Goal: Task Accomplishment & Management: Manage account settings

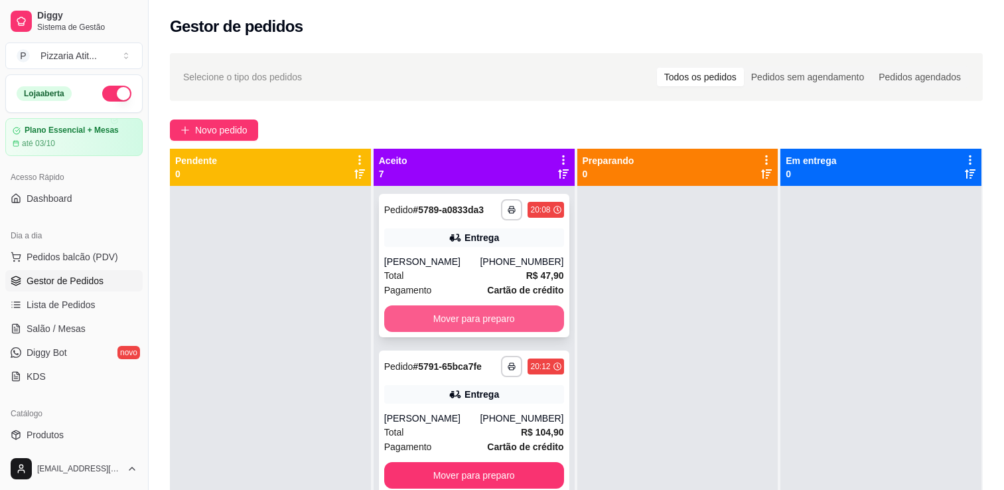
scroll to position [96, 0]
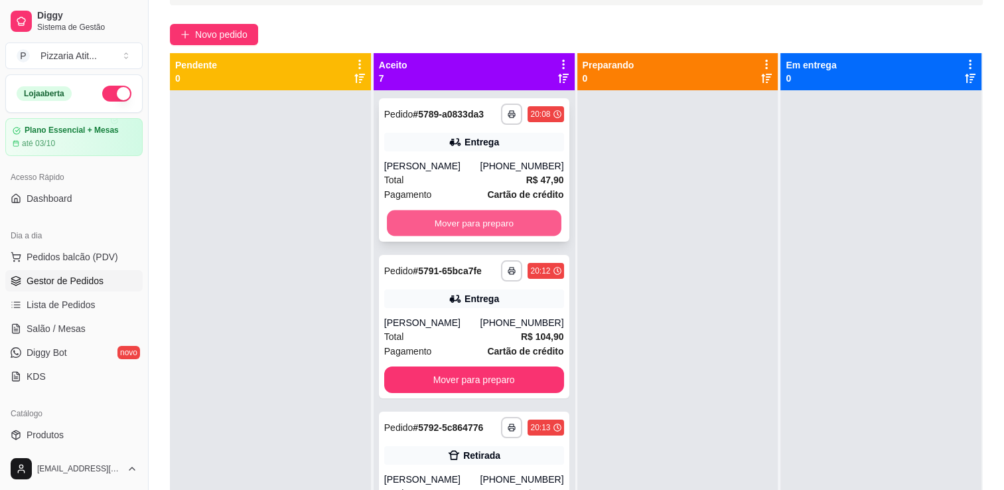
click at [439, 218] on button "Mover para preparo" at bounding box center [474, 223] width 175 height 26
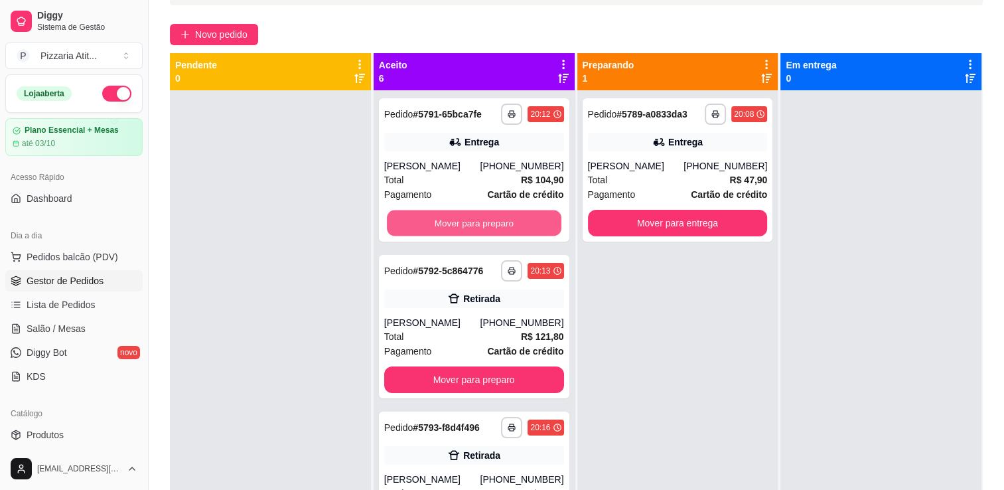
click at [439, 218] on button "Mover para preparo" at bounding box center [474, 223] width 175 height 26
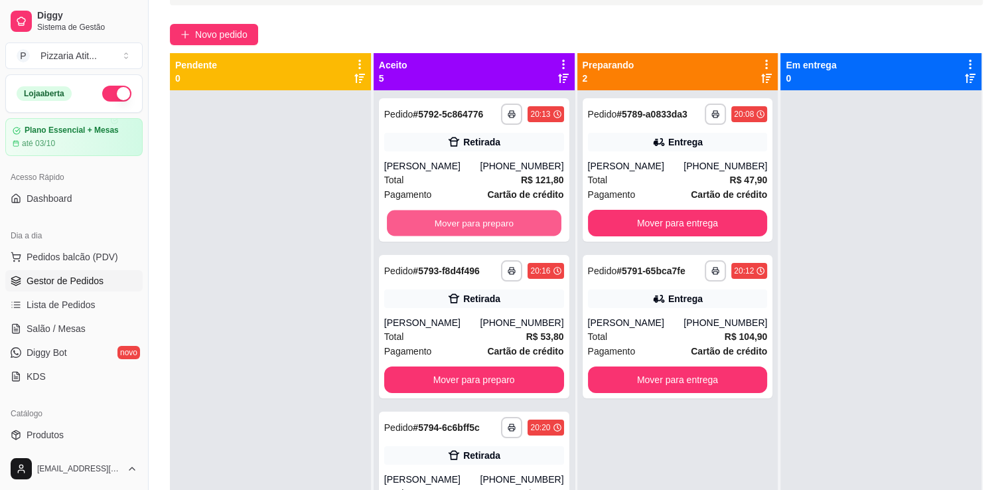
click at [439, 218] on button "Mover para preparo" at bounding box center [474, 223] width 175 height 26
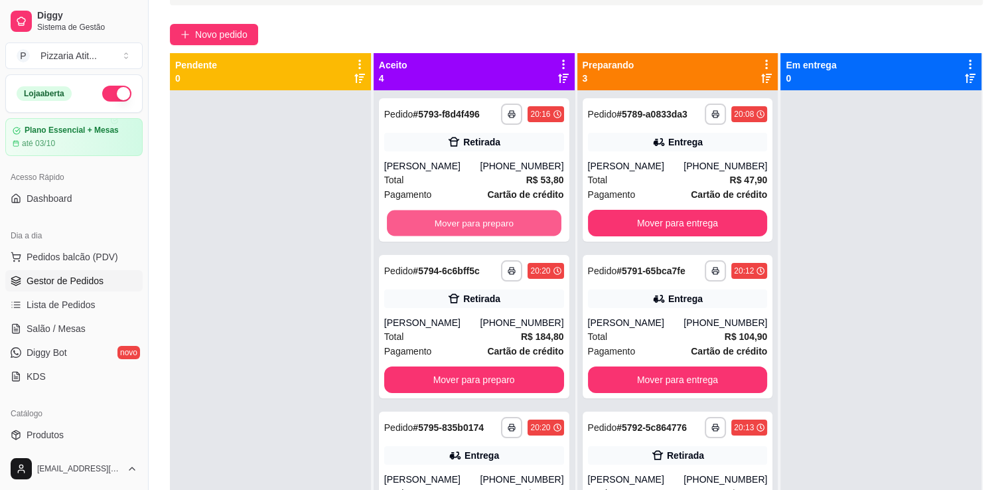
click at [439, 218] on button "Mover para preparo" at bounding box center [474, 223] width 175 height 26
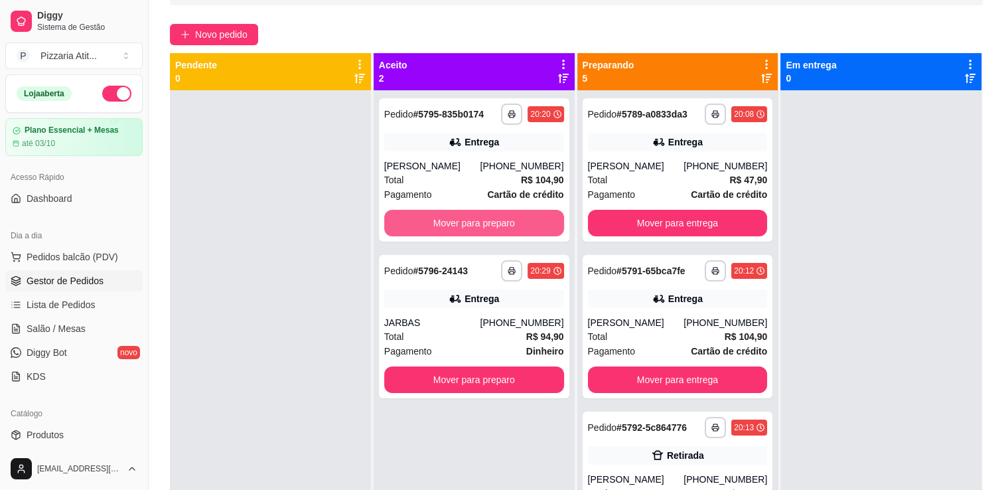
click at [439, 218] on button "Mover para preparo" at bounding box center [474, 223] width 180 height 27
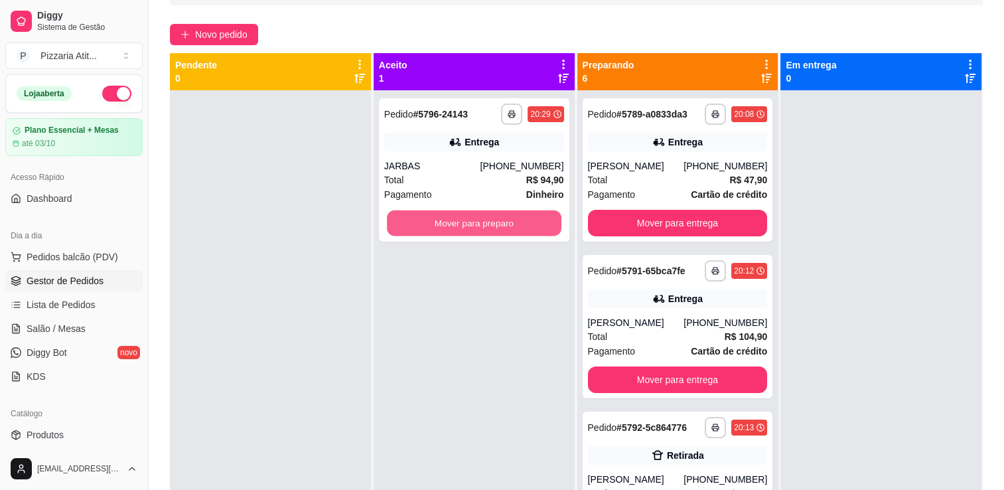
click at [439, 218] on button "Mover para preparo" at bounding box center [474, 223] width 175 height 26
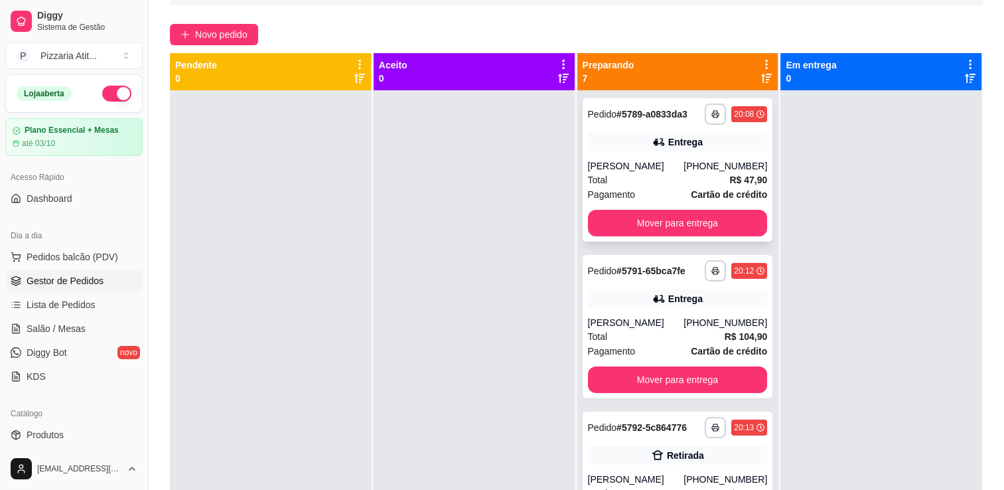
click at [679, 208] on div "**********" at bounding box center [678, 169] width 190 height 143
click at [676, 55] on div "Preparando 7" at bounding box center [677, 71] width 201 height 37
click at [648, 216] on button "Mover para entrega" at bounding box center [678, 223] width 175 height 26
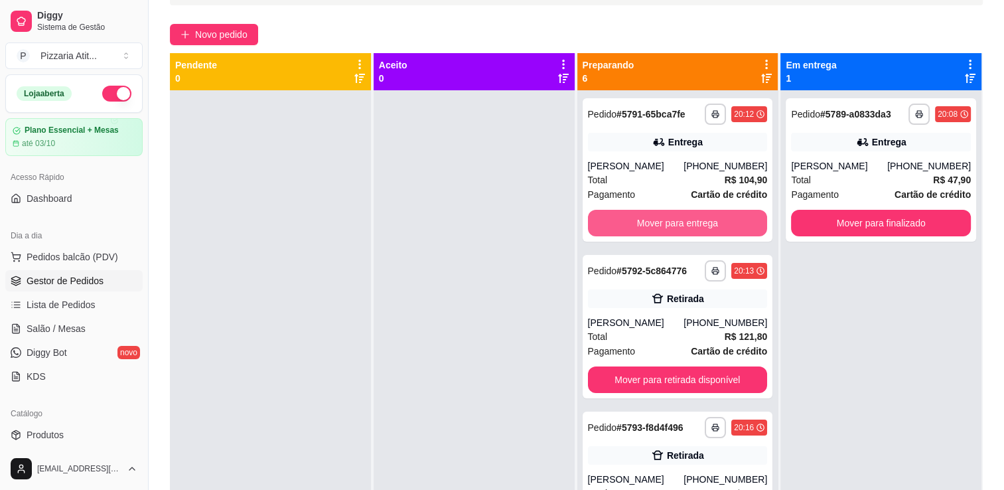
click at [648, 216] on button "Mover para entrega" at bounding box center [678, 223] width 180 height 27
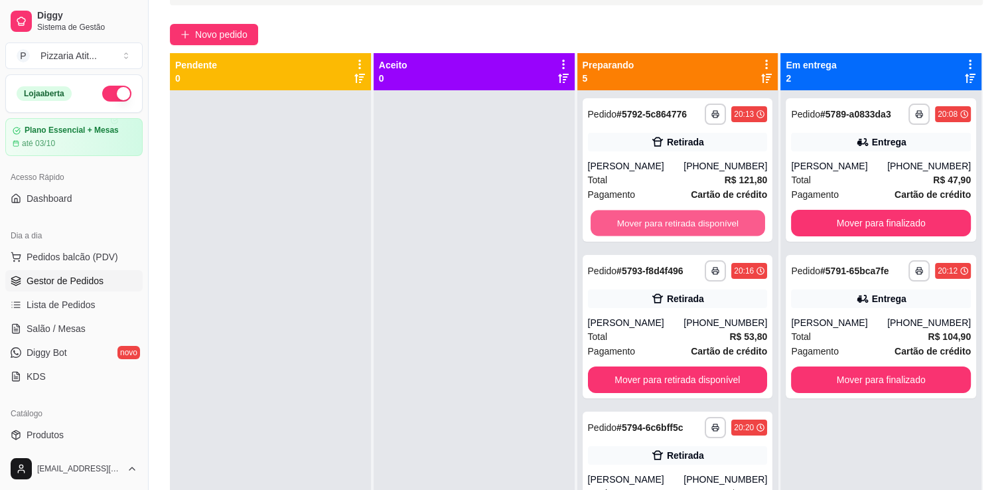
click at [648, 216] on button "Mover para retirada disponível" at bounding box center [678, 223] width 175 height 26
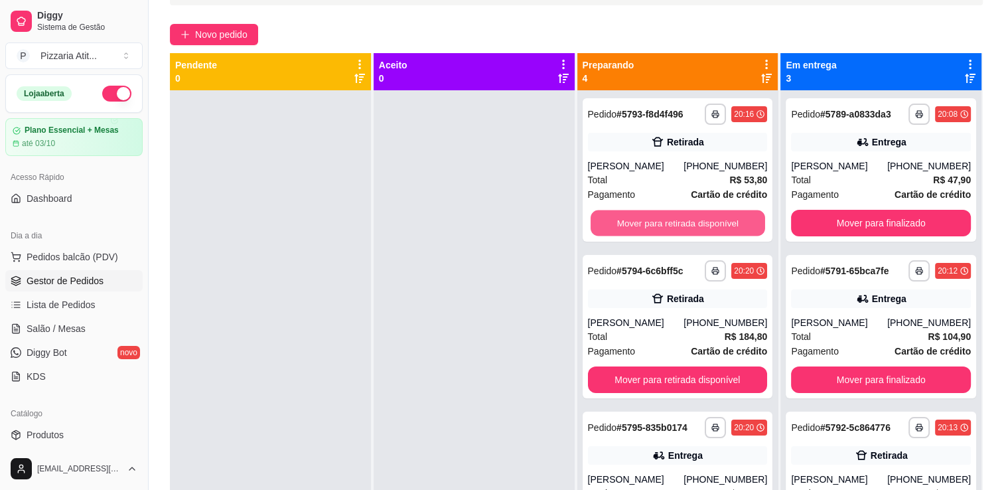
click at [648, 216] on button "Mover para retirada disponível" at bounding box center [678, 223] width 175 height 26
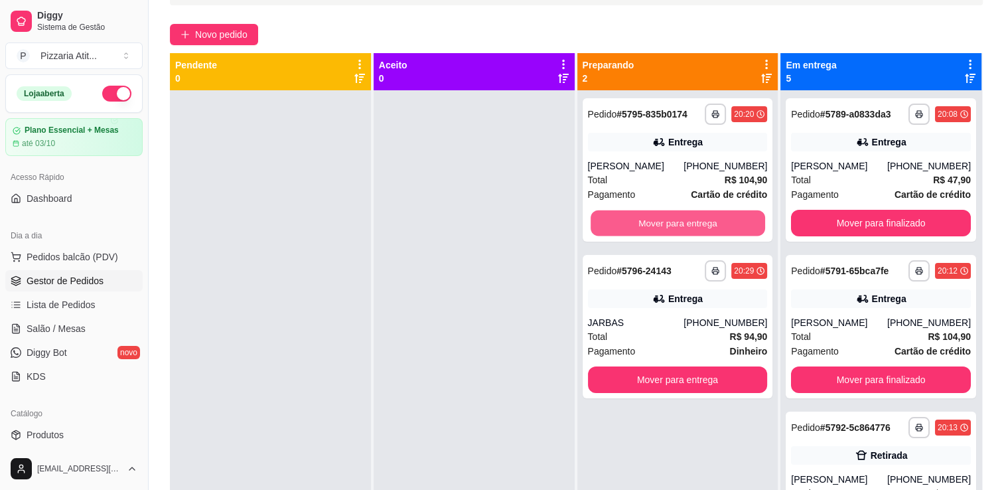
click at [648, 216] on button "Mover para entrega" at bounding box center [678, 223] width 175 height 26
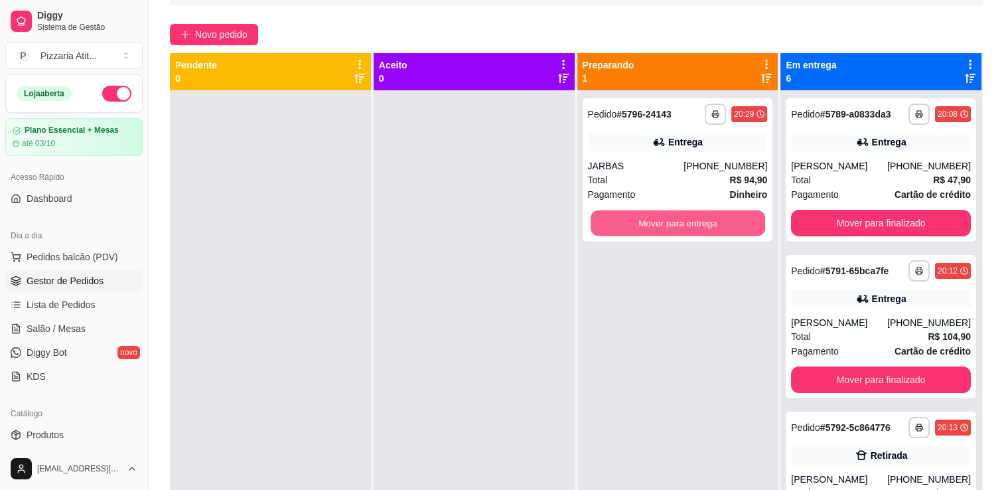
click at [648, 216] on button "Mover para entrega" at bounding box center [678, 223] width 175 height 26
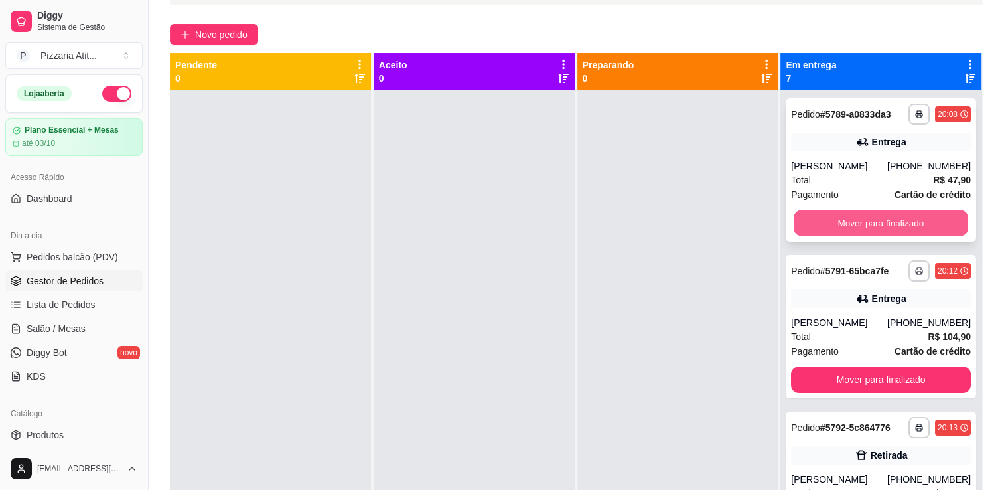
click at [839, 219] on button "Mover para finalizado" at bounding box center [881, 223] width 175 height 26
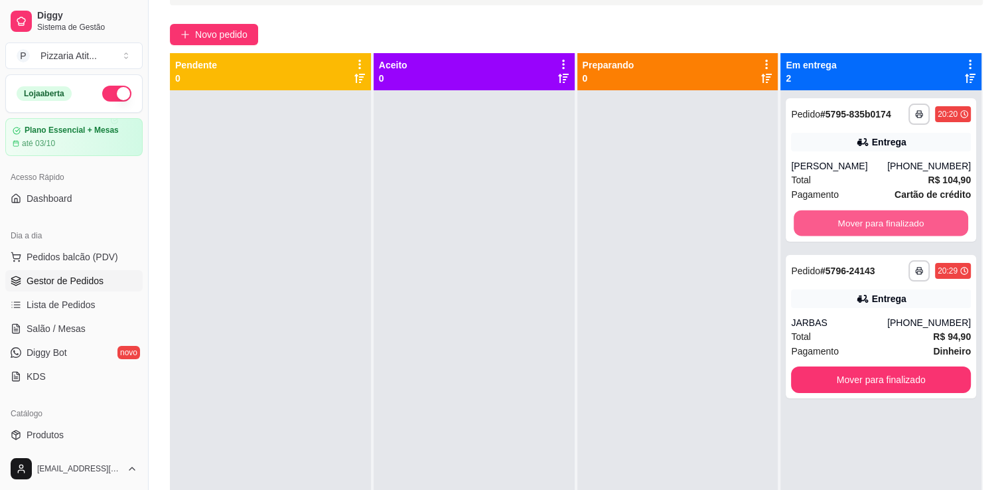
click at [839, 219] on button "Mover para finalizado" at bounding box center [881, 223] width 175 height 26
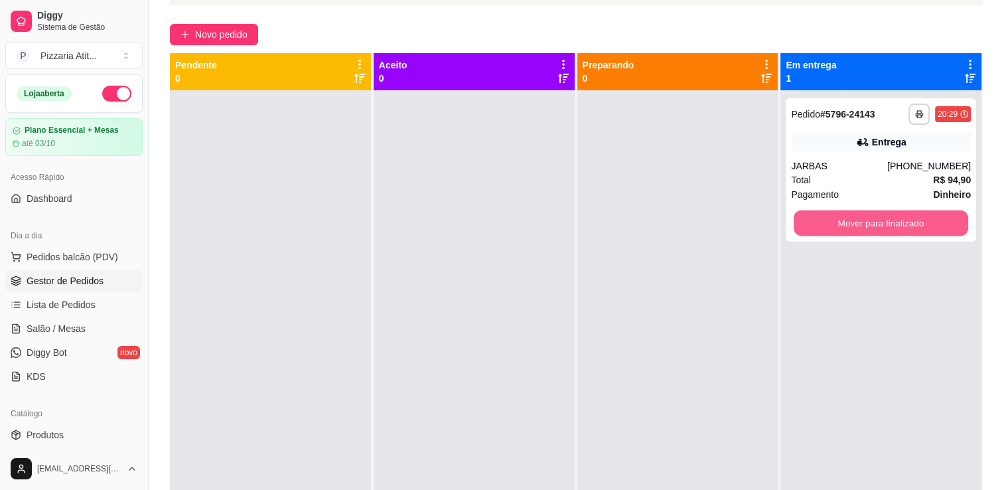
click at [839, 219] on button "Mover para finalizado" at bounding box center [881, 223] width 175 height 26
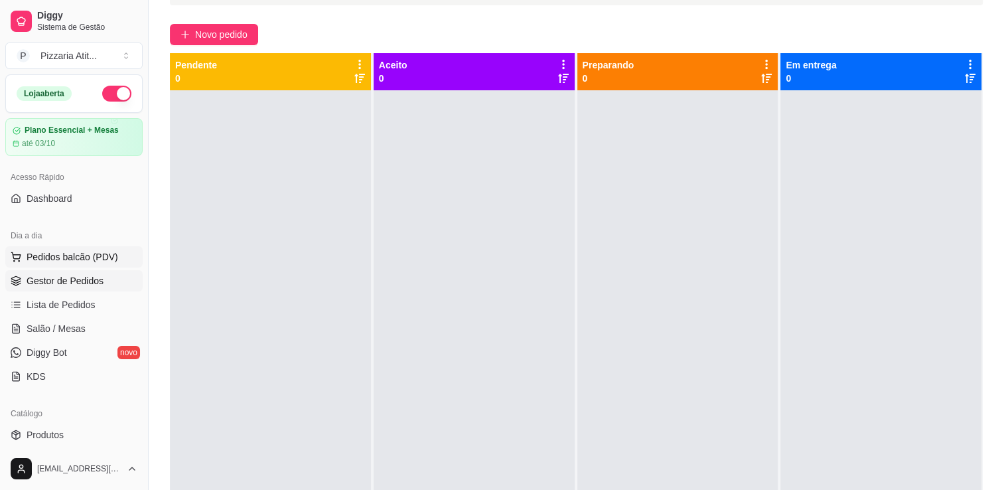
click at [69, 257] on span "Pedidos balcão (PDV)" at bounding box center [73, 256] width 92 height 13
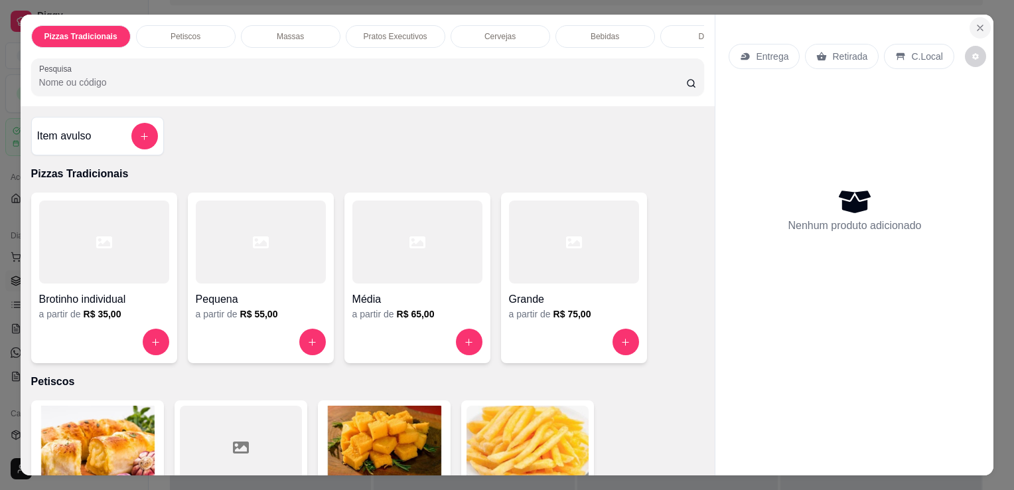
click at [975, 23] on icon "Close" at bounding box center [980, 28] width 11 height 11
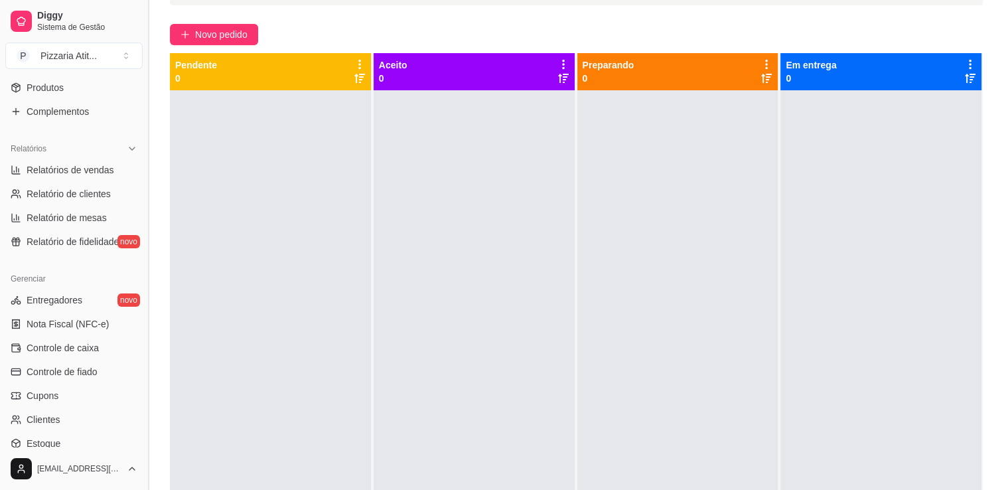
scroll to position [345, 0]
click at [76, 346] on span "Controle de caixa" at bounding box center [63, 349] width 72 height 13
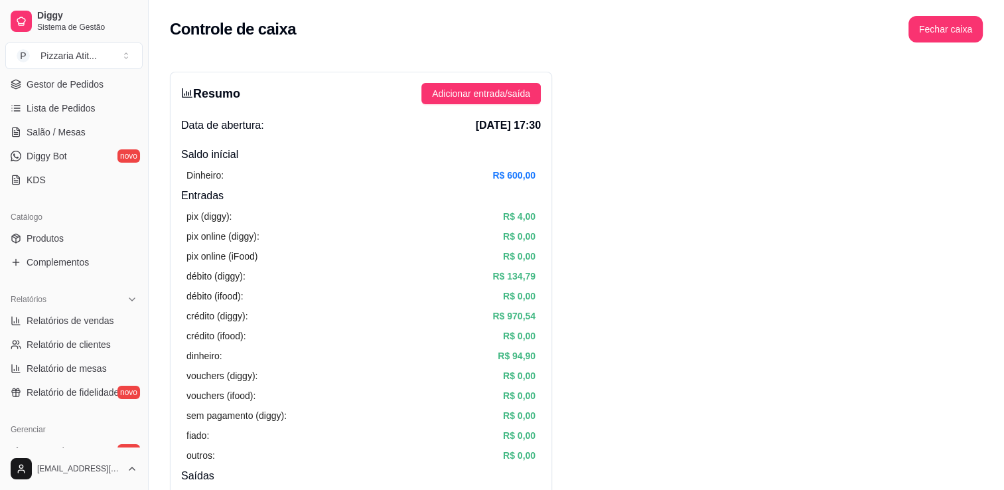
scroll to position [186, 0]
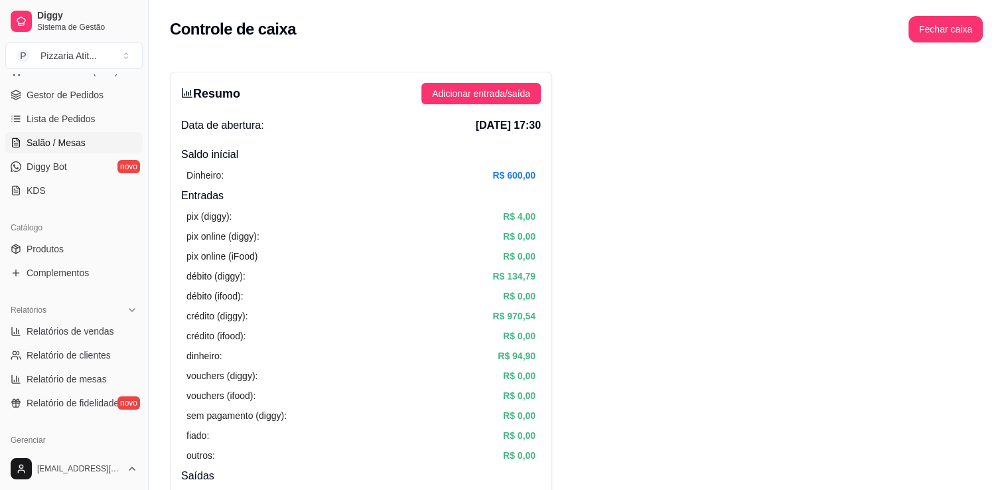
click at [52, 143] on span "Salão / Mesas" at bounding box center [56, 142] width 59 height 13
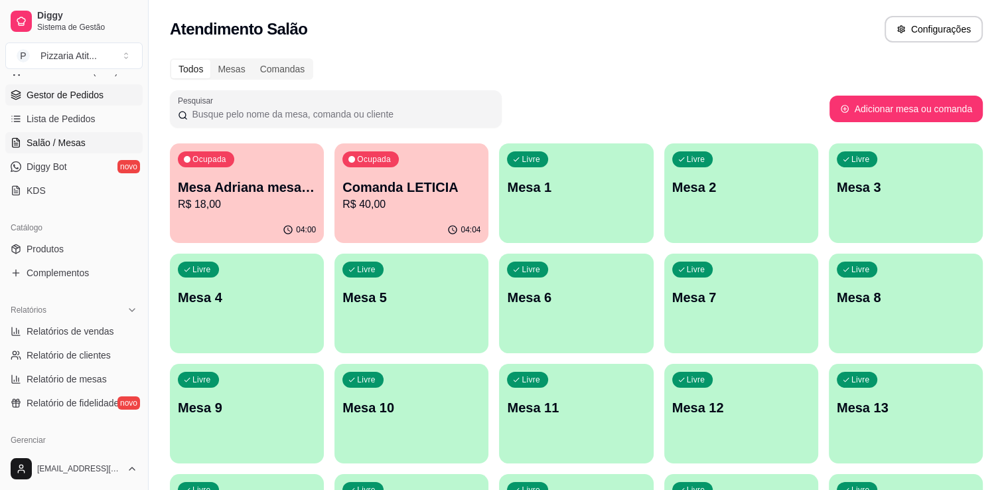
click at [58, 96] on span "Gestor de Pedidos" at bounding box center [65, 94] width 77 height 13
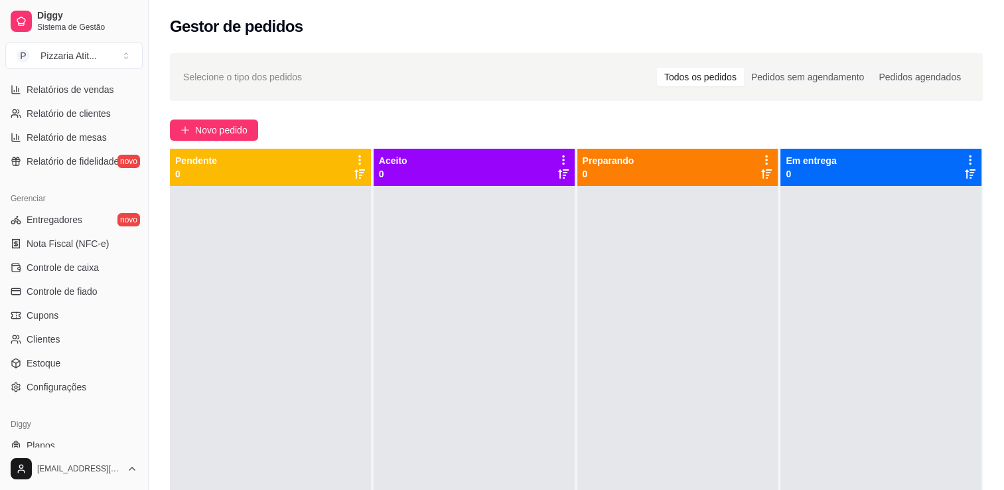
scroll to position [464, 0]
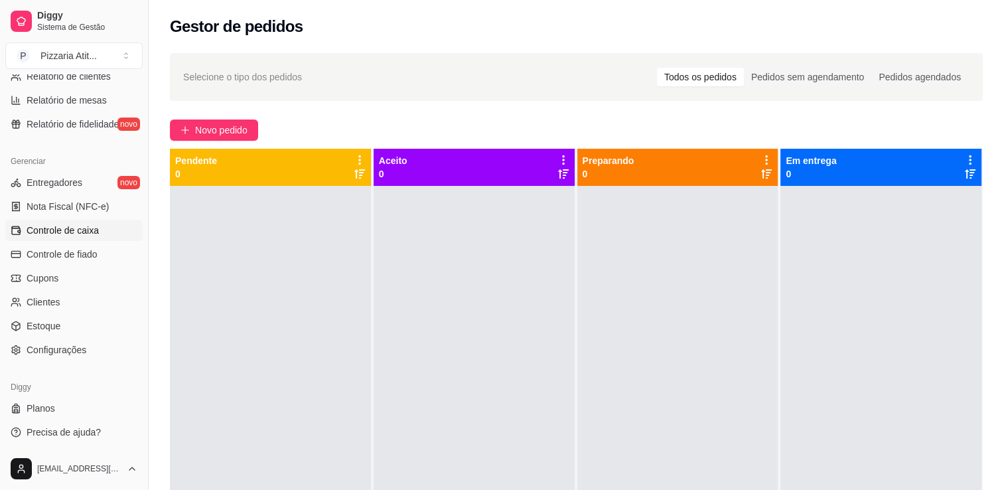
click at [78, 231] on span "Controle de caixa" at bounding box center [63, 230] width 72 height 13
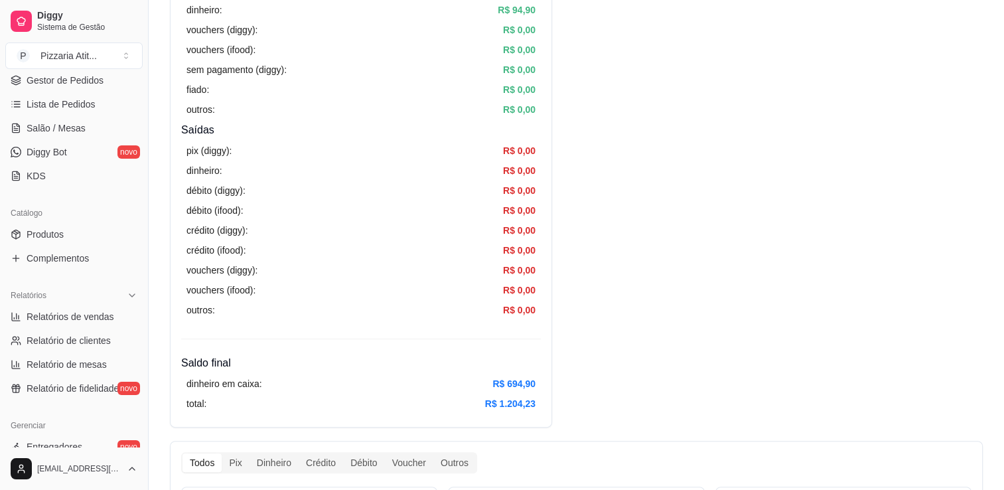
scroll to position [202, 0]
click at [74, 111] on link "Lista de Pedidos" at bounding box center [73, 102] width 137 height 21
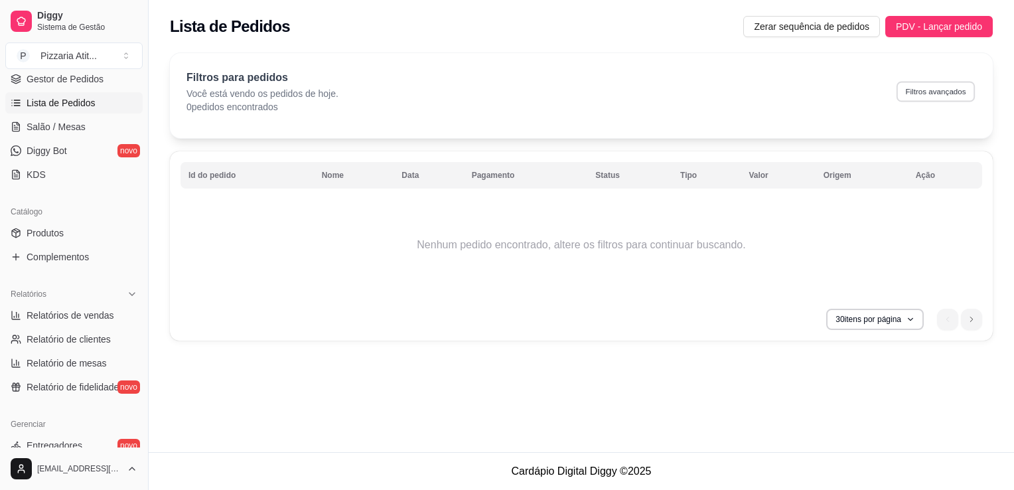
click at [926, 90] on button "Filtros avançados" at bounding box center [935, 91] width 78 height 21
select select "0"
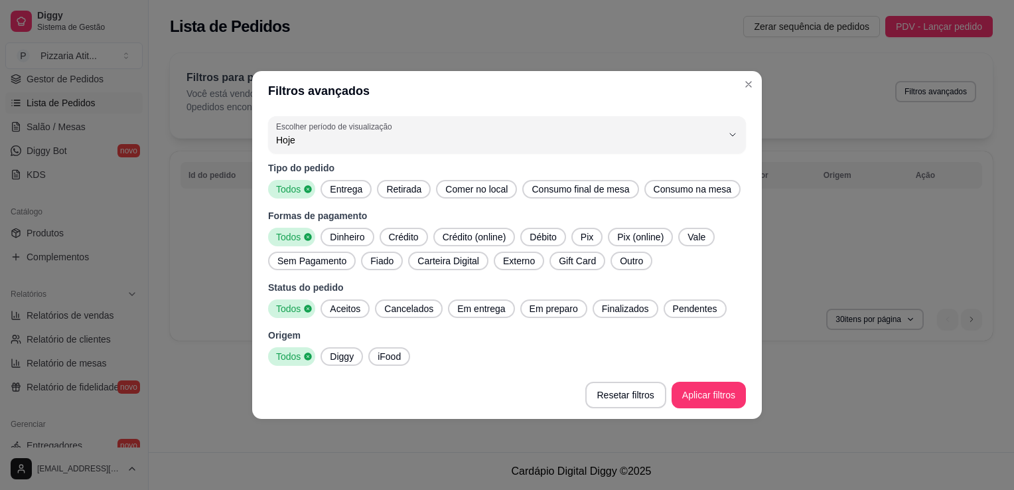
click at [354, 182] on span "Entrega" at bounding box center [345, 188] width 43 height 13
click at [409, 236] on span "Crédito" at bounding box center [404, 236] width 40 height 13
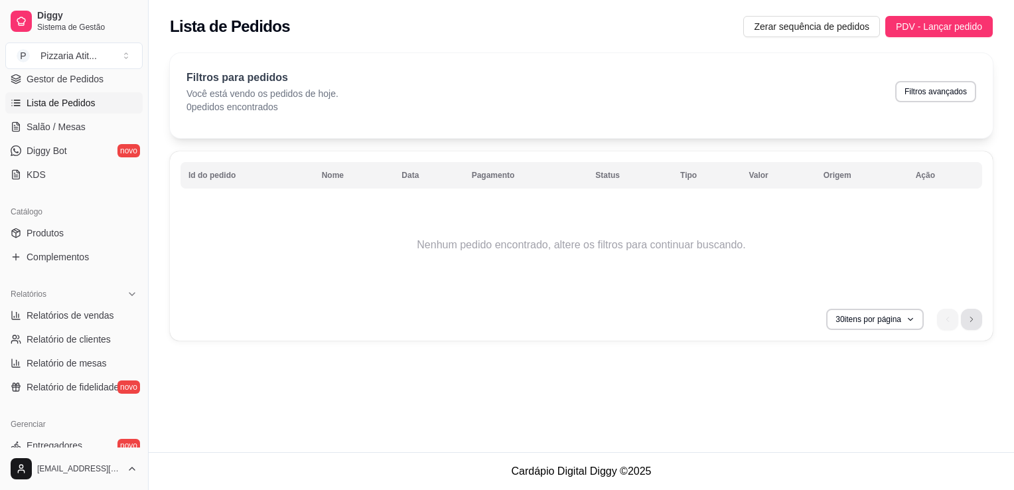
click at [966, 315] on li "next page button" at bounding box center [971, 319] width 21 height 21
click at [857, 320] on button "30 itens por página" at bounding box center [874, 319] width 94 height 21
click at [883, 253] on td "Nenhum pedido encontrado, altere os filtros para continuar buscando." at bounding box center [581, 245] width 802 height 106
click at [920, 88] on button "Filtros avançados" at bounding box center [935, 91] width 78 height 21
select select "0"
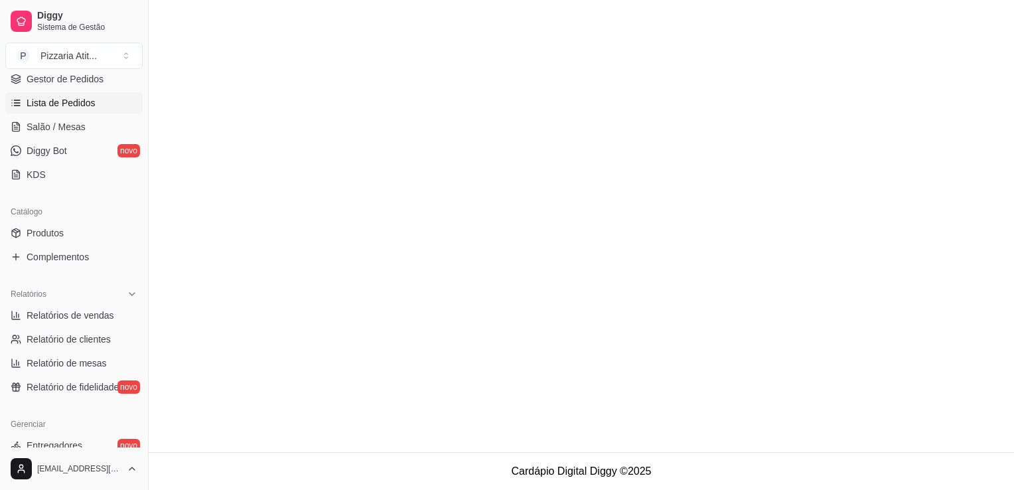
click at [54, 103] on span "Lista de Pedidos" at bounding box center [61, 102] width 69 height 13
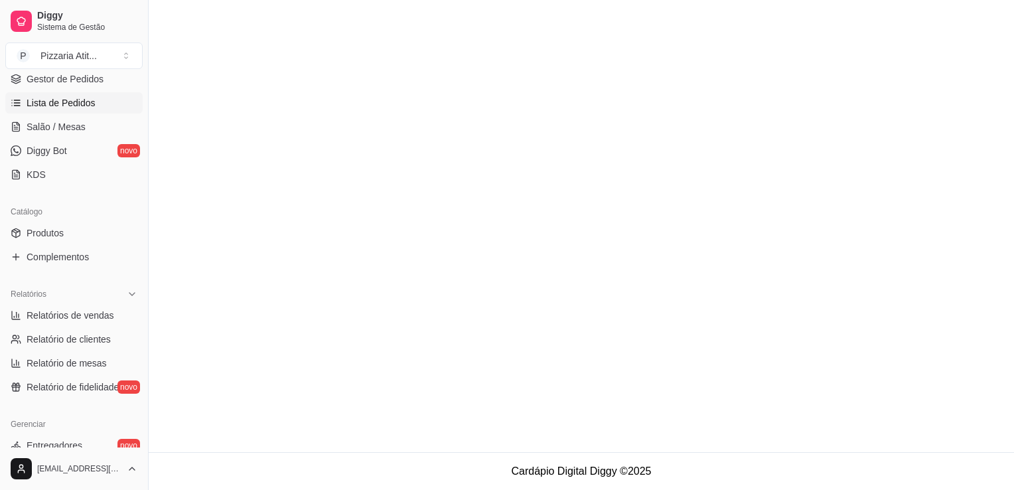
click at [54, 103] on span "Lista de Pedidos" at bounding box center [61, 102] width 69 height 13
drag, startPoint x: 1009, startPoint y: 232, endPoint x: 514, endPoint y: 294, distance: 498.9
click at [514, 294] on main at bounding box center [581, 226] width 865 height 452
click at [21, 127] on link "Salão / Mesas" at bounding box center [73, 126] width 137 height 21
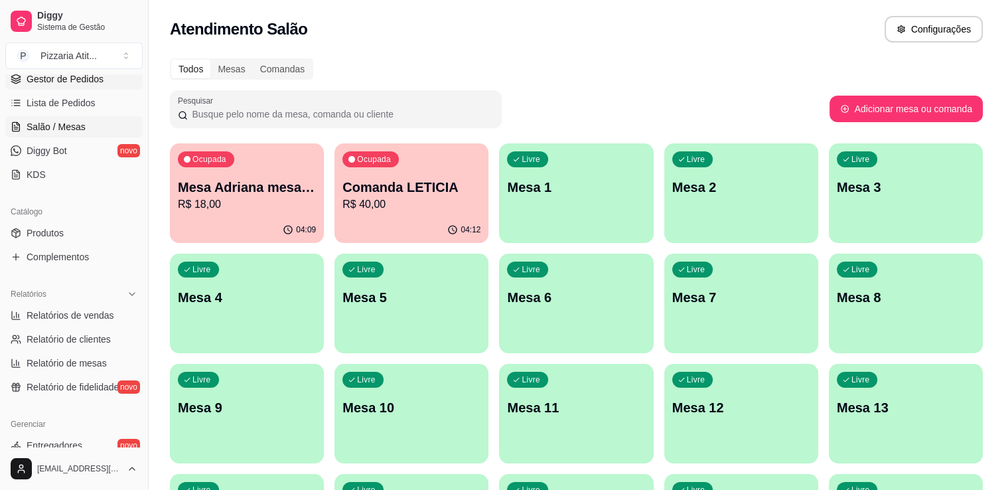
click at [73, 83] on span "Gestor de Pedidos" at bounding box center [65, 78] width 77 height 13
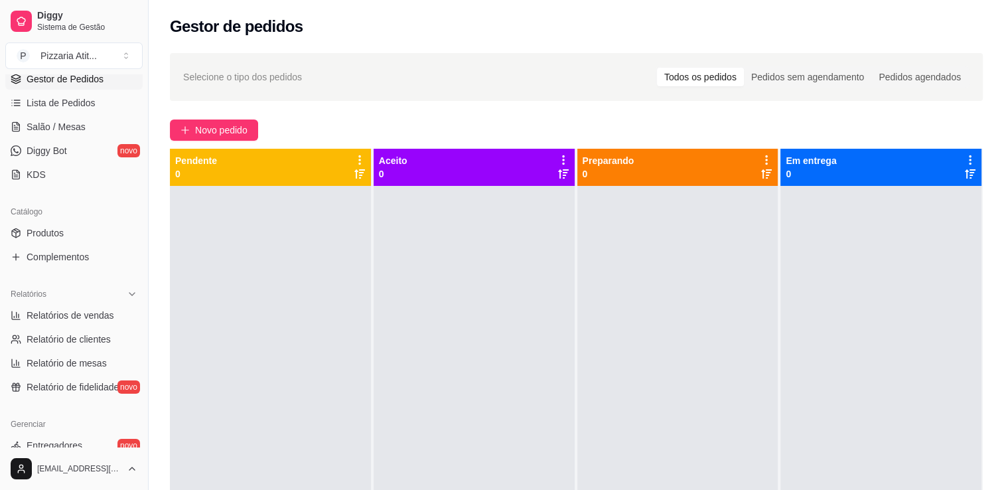
click at [73, 83] on span "Gestor de Pedidos" at bounding box center [65, 78] width 77 height 13
click at [86, 108] on span "Lista de Pedidos" at bounding box center [61, 102] width 69 height 13
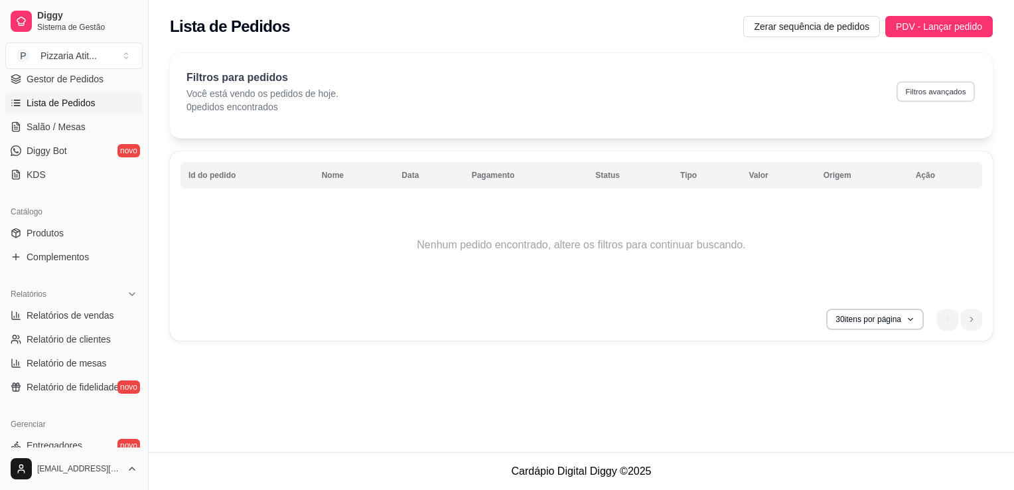
click at [940, 85] on button "Filtros avançados" at bounding box center [935, 91] width 78 height 21
select select "0"
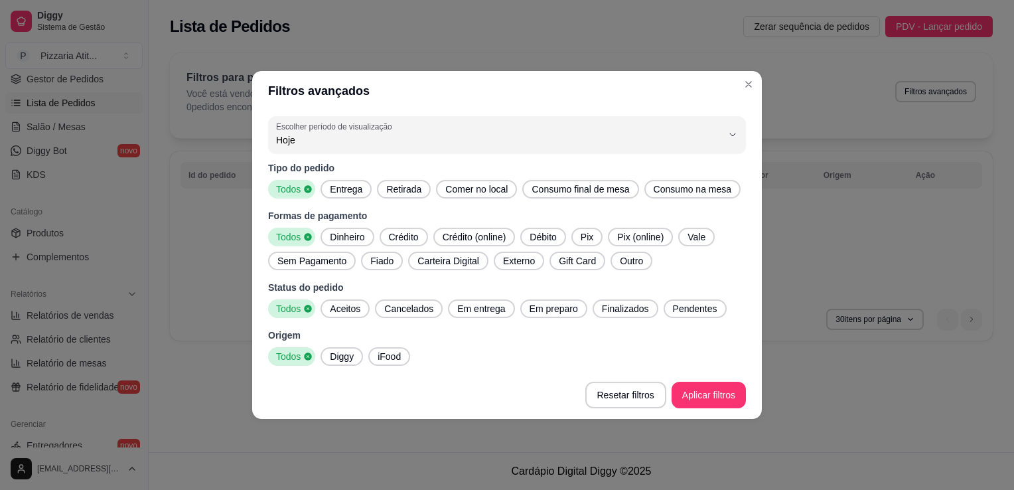
click at [356, 193] on span "Entrega" at bounding box center [345, 188] width 43 height 13
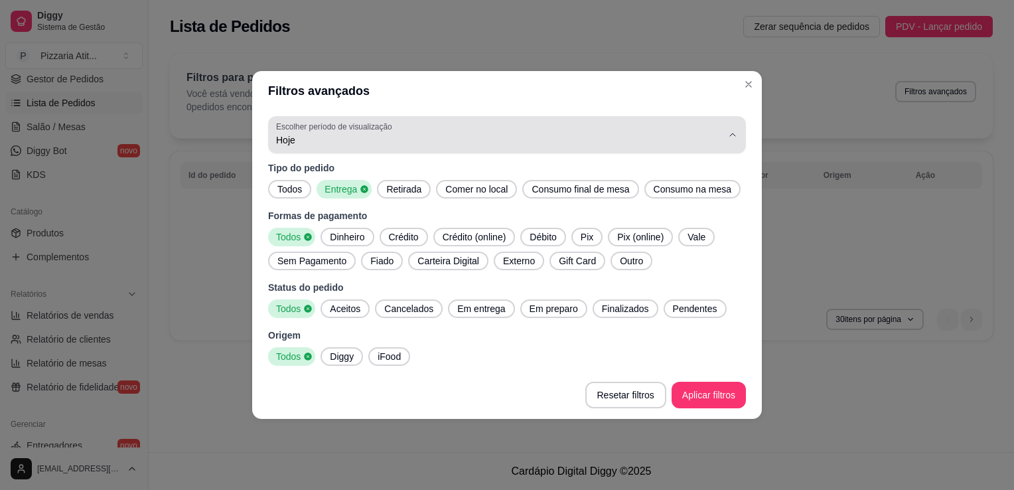
click at [297, 149] on button "Escolher período de visualização Hoje" at bounding box center [507, 134] width 478 height 37
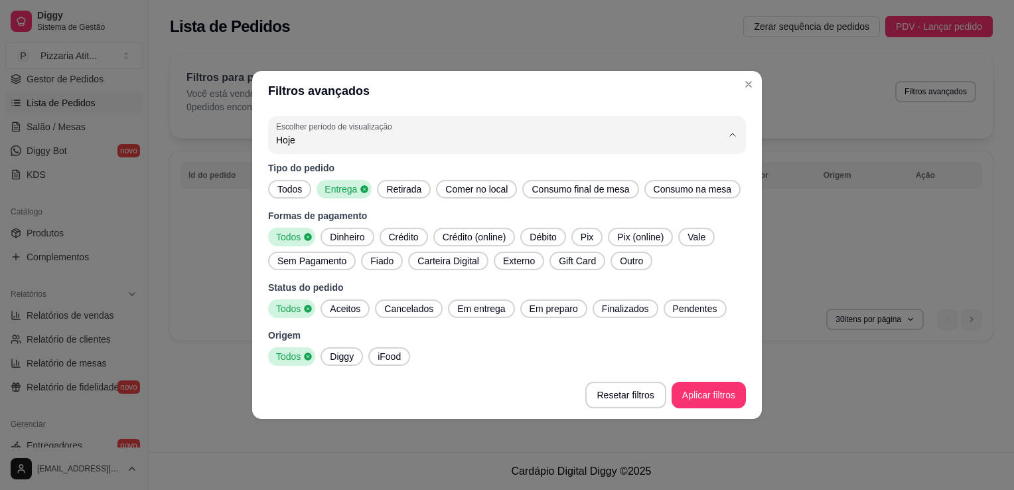
click at [305, 190] on span "Ontem" at bounding box center [500, 193] width 425 height 13
type input "1"
select select "1"
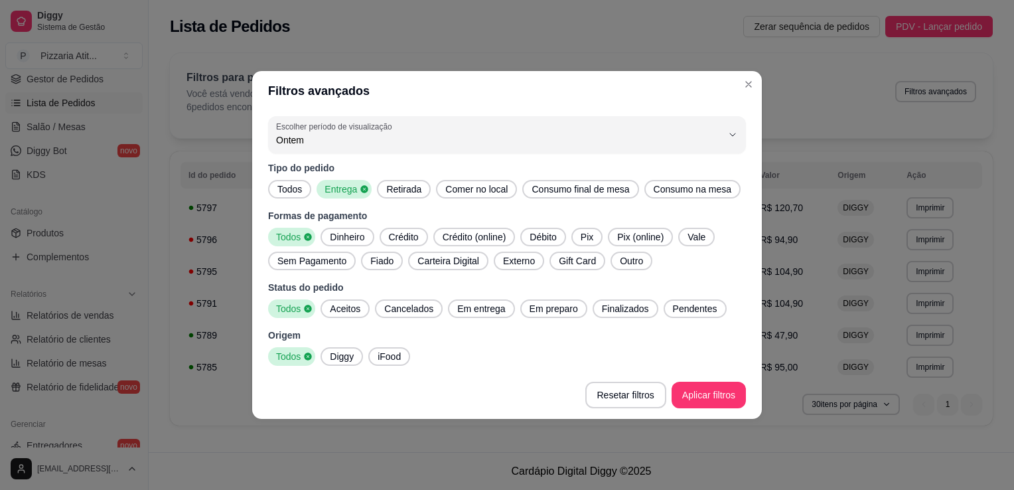
click at [405, 239] on span "Crédito" at bounding box center [404, 236] width 40 height 13
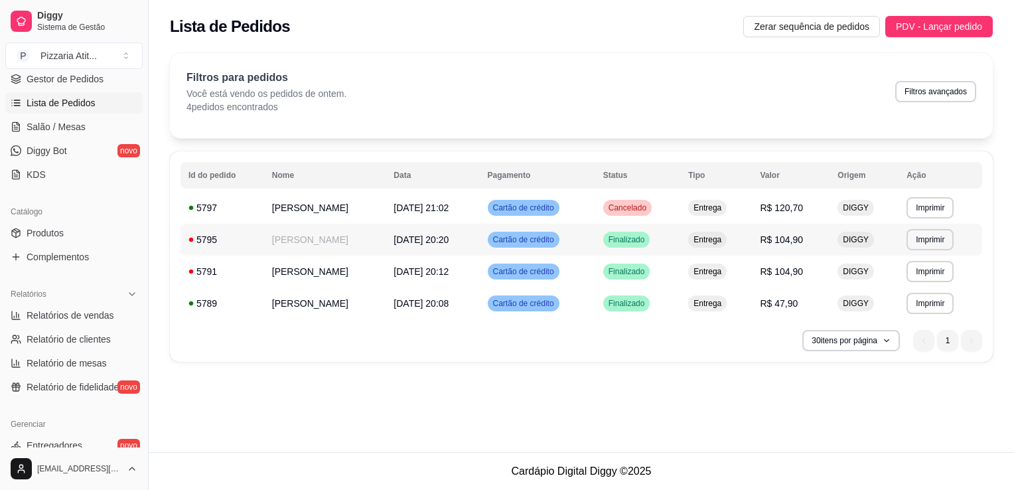
click at [796, 246] on td "R$ 104,90" at bounding box center [791, 240] width 78 height 32
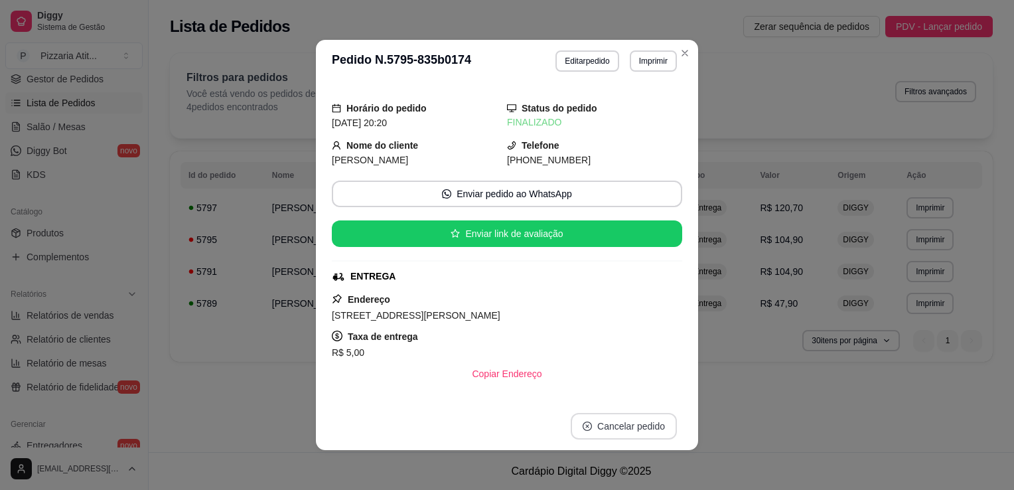
click at [622, 425] on button "Cancelar pedido" at bounding box center [624, 426] width 106 height 27
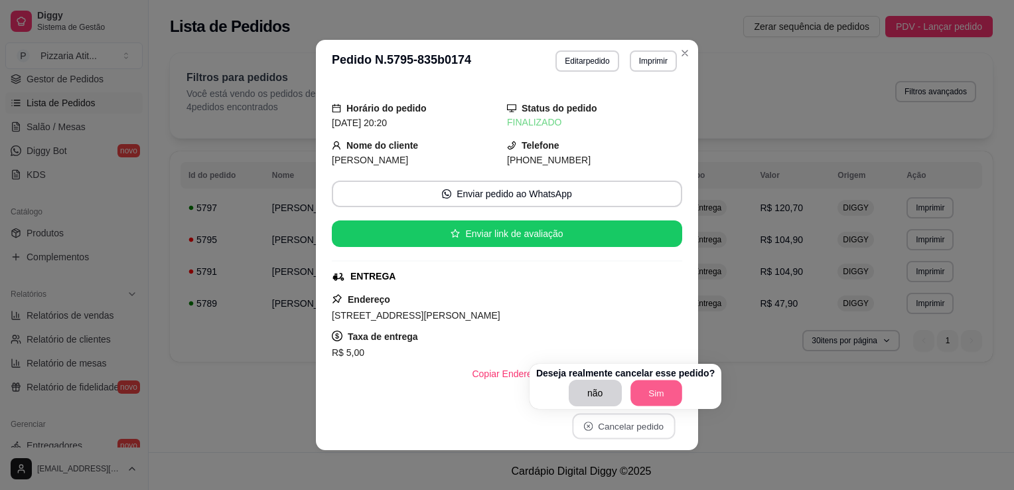
click at [655, 400] on button "Sim" at bounding box center [656, 393] width 52 height 26
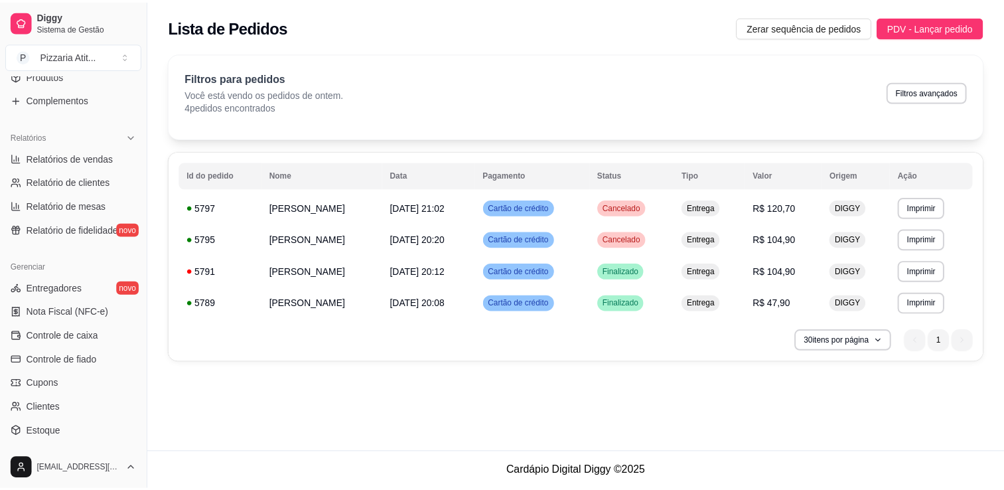
scroll to position [363, 0]
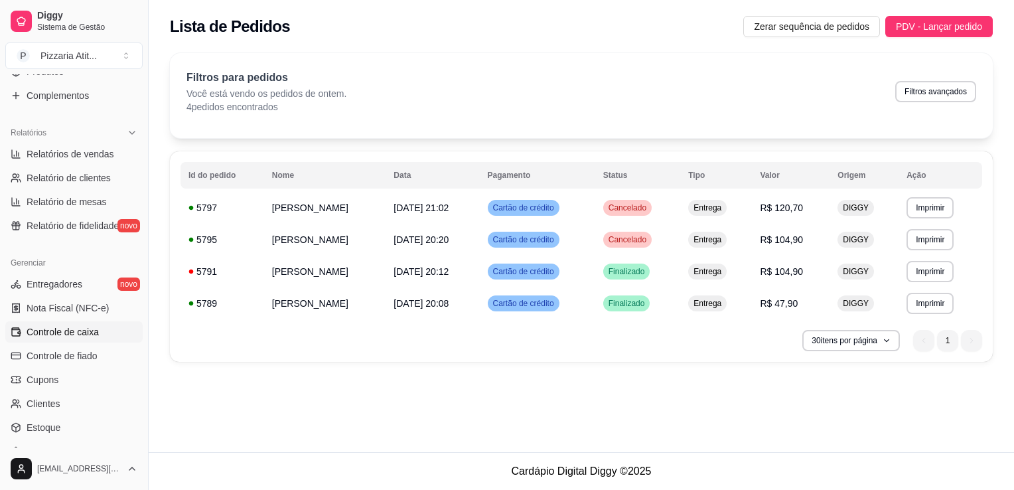
click at [102, 336] on link "Controle de caixa" at bounding box center [73, 331] width 137 height 21
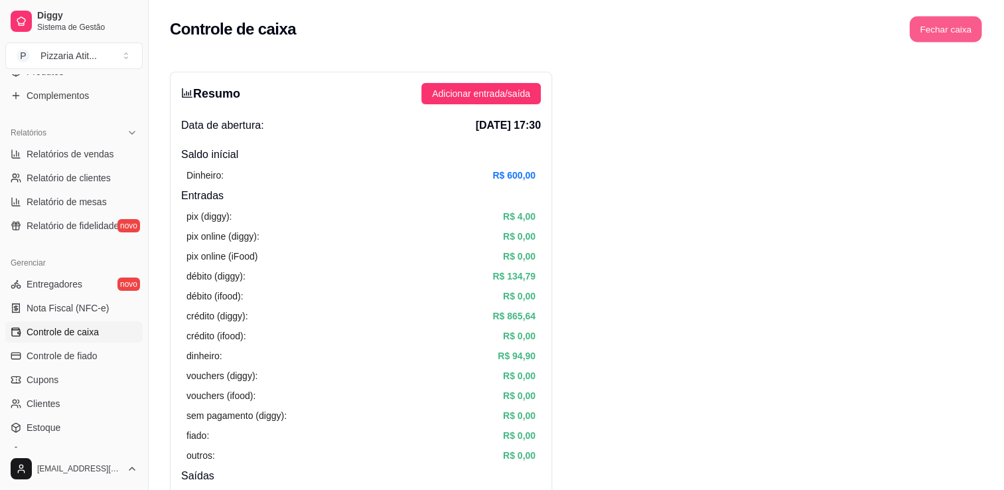
click at [937, 27] on button "Fechar caixa" at bounding box center [946, 30] width 72 height 26
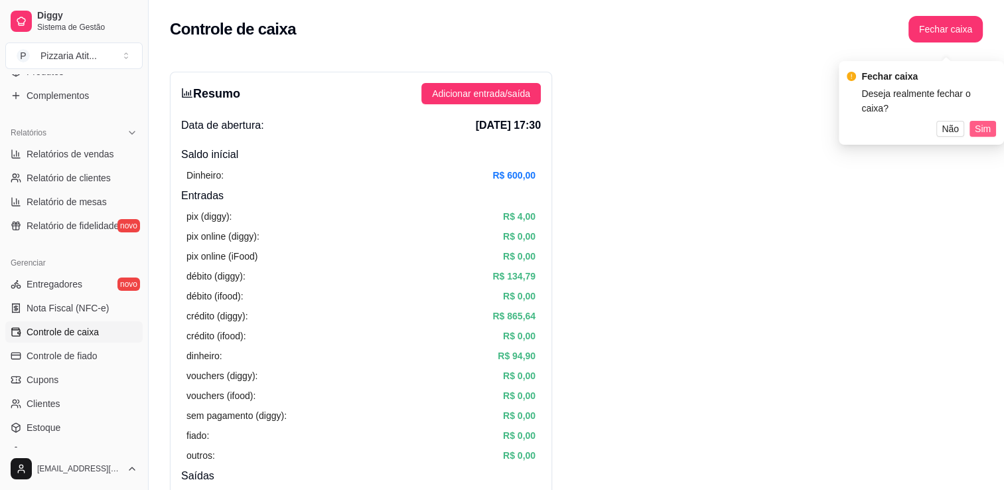
click at [987, 121] on span "Sim" at bounding box center [983, 128] width 16 height 15
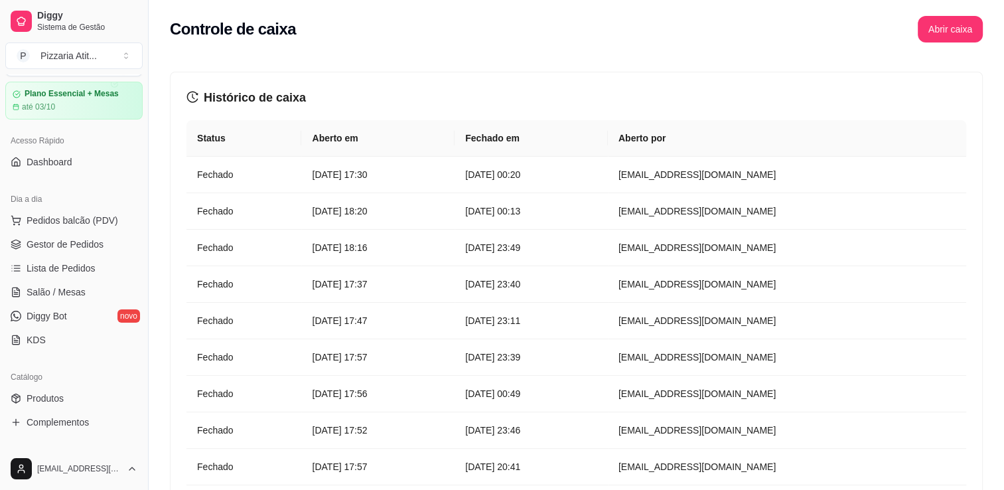
scroll to position [1, 0]
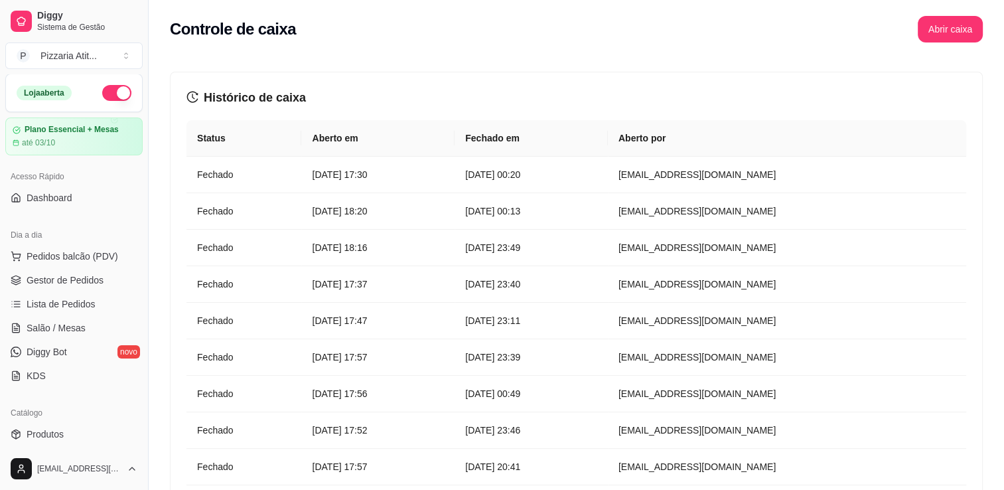
click at [104, 92] on button "button" at bounding box center [116, 93] width 29 height 16
